Goal: Browse casually

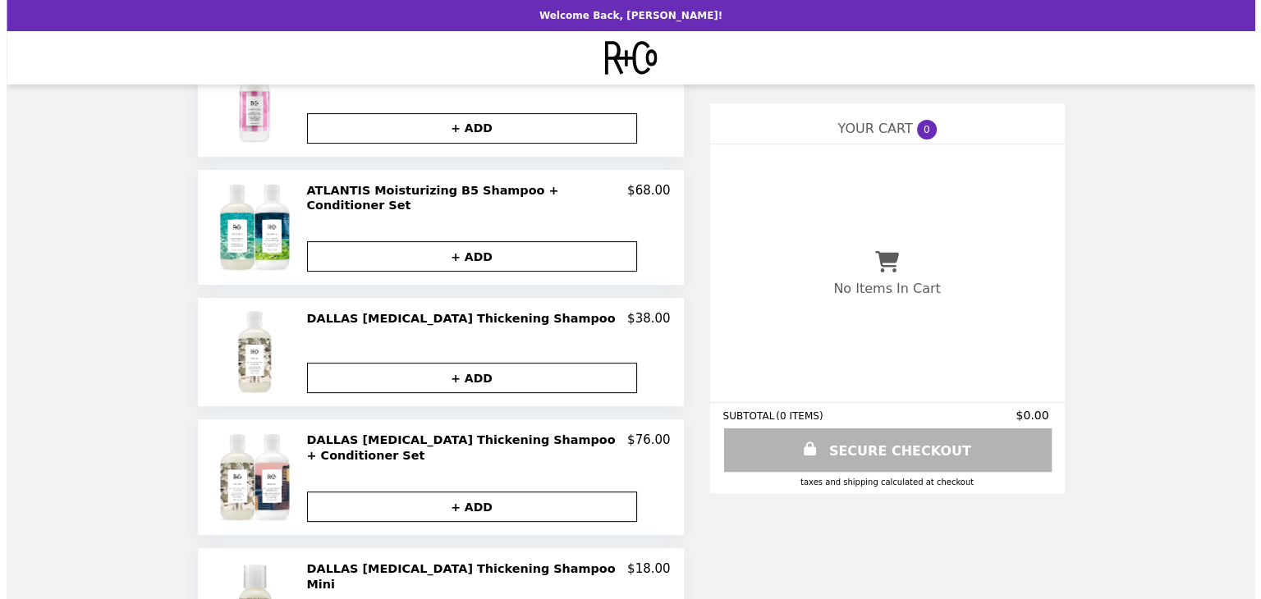
scroll to position [492, 0]
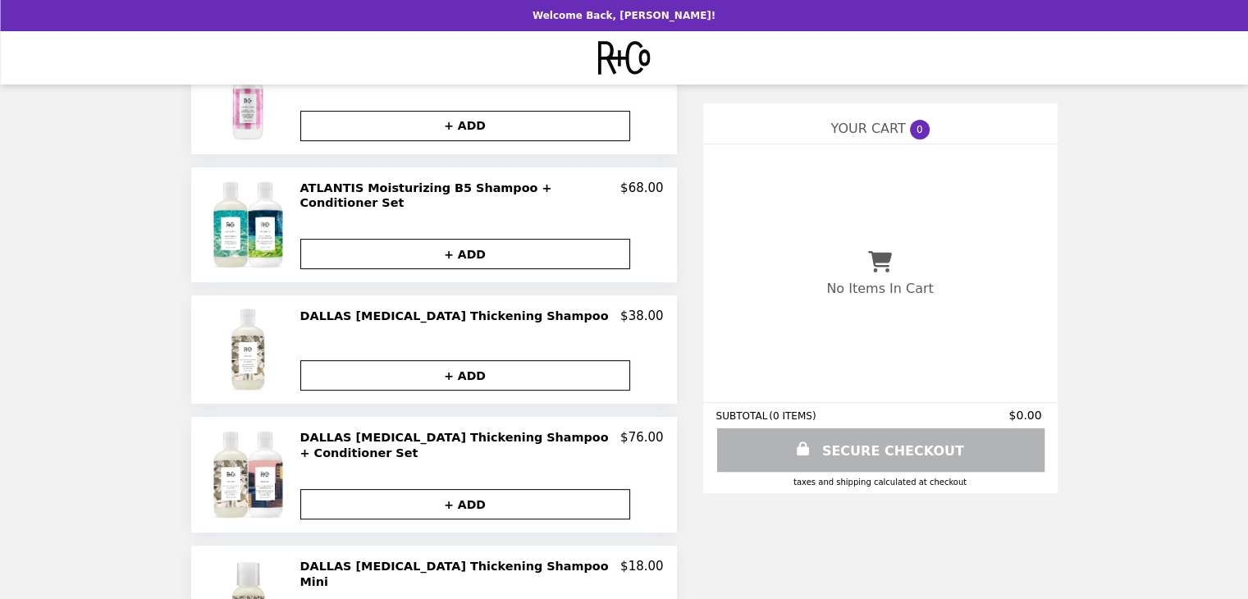
click at [458, 181] on h2 "ATLANTIS Moisturizing B5 Shampoo + Conditioner Set" at bounding box center [460, 196] width 321 height 30
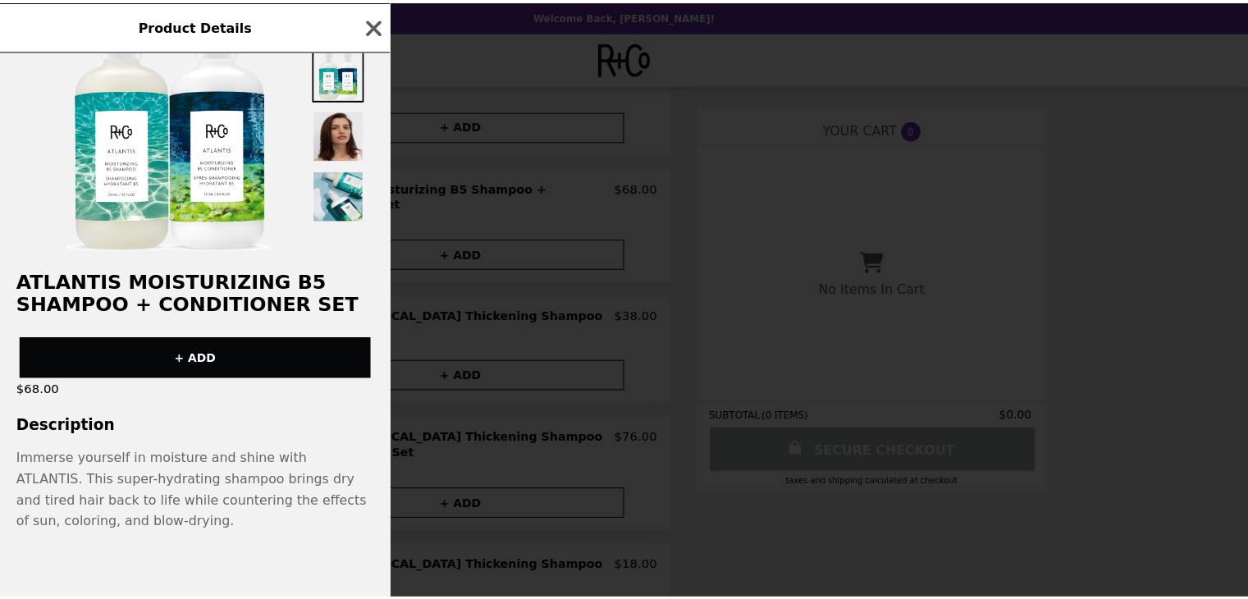
scroll to position [72, 0]
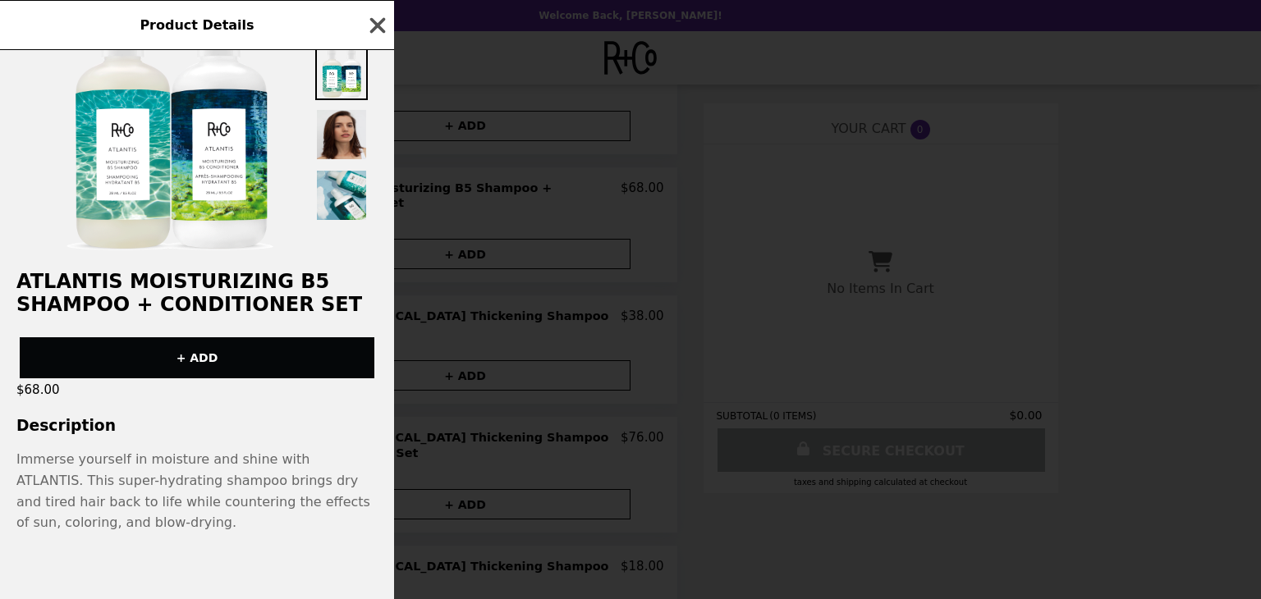
click at [378, 17] on icon "button" at bounding box center [377, 25] width 25 height 25
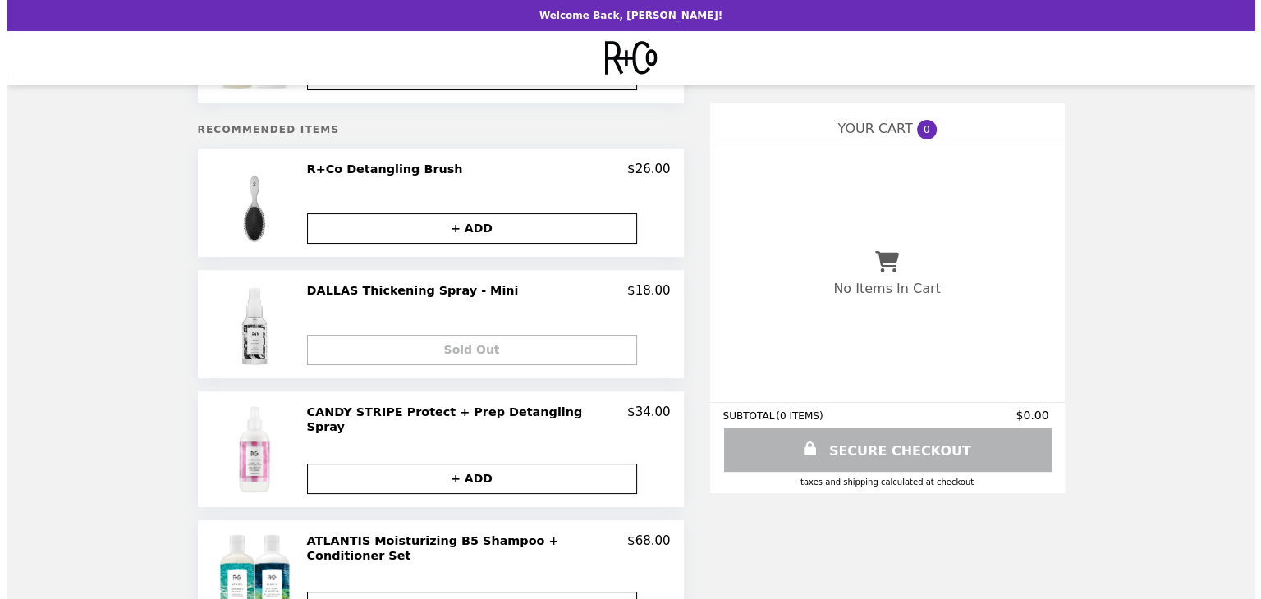
scroll to position [0, 0]
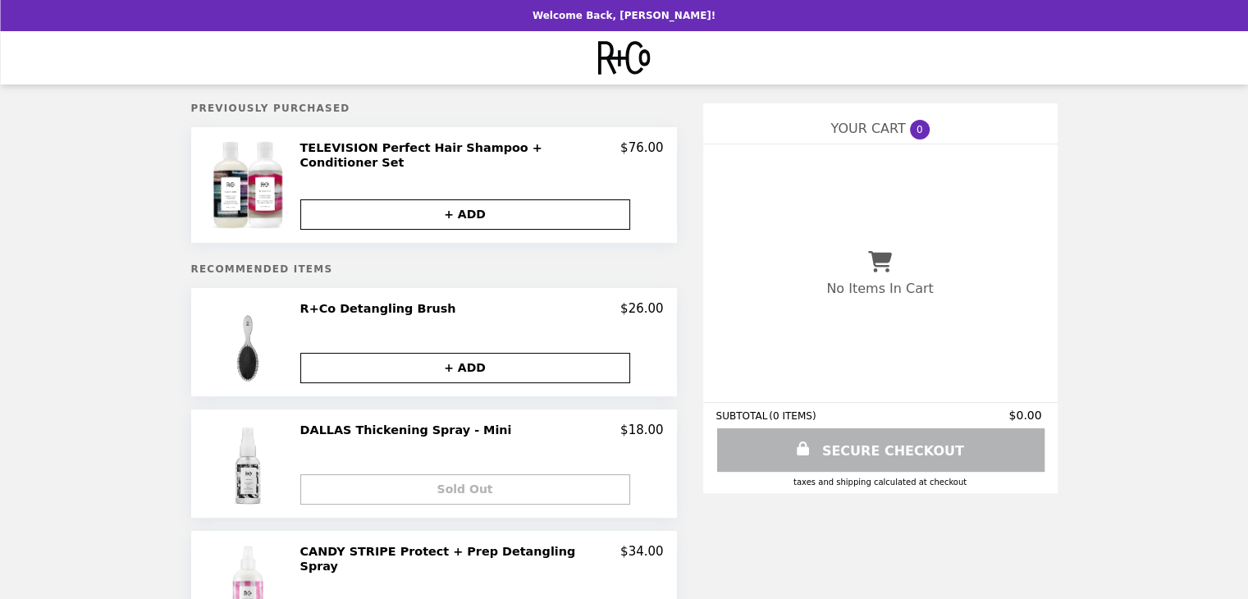
click at [435, 149] on h2 "TELEVISION Perfect Hair Shampoo + Conditioner Set" at bounding box center [460, 155] width 321 height 30
click at [600, 49] on img "Main" at bounding box center [623, 58] width 53 height 34
